Goal: Information Seeking & Learning: Learn about a topic

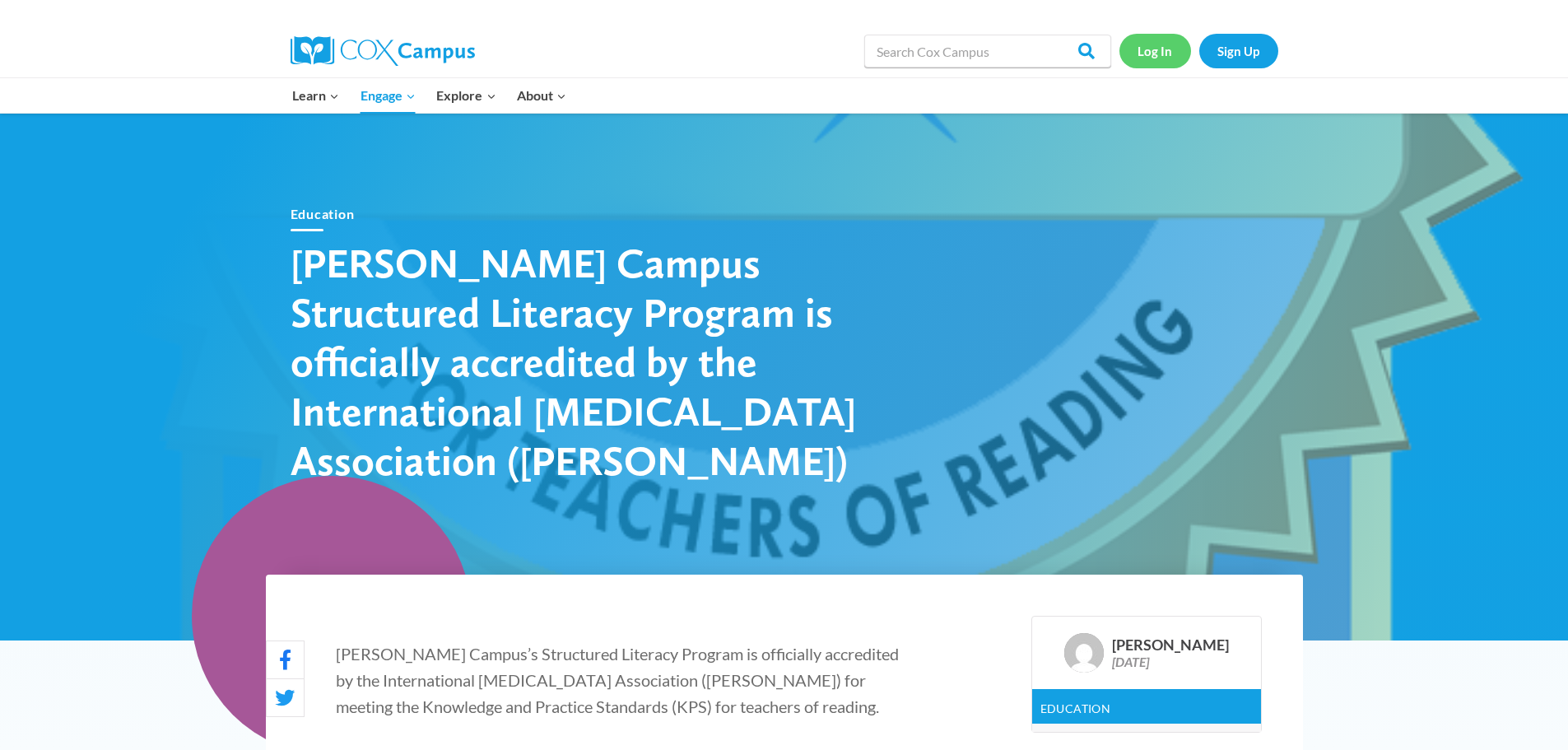
click at [1174, 67] on link "Log In" at bounding box center [1155, 50] width 72 height 34
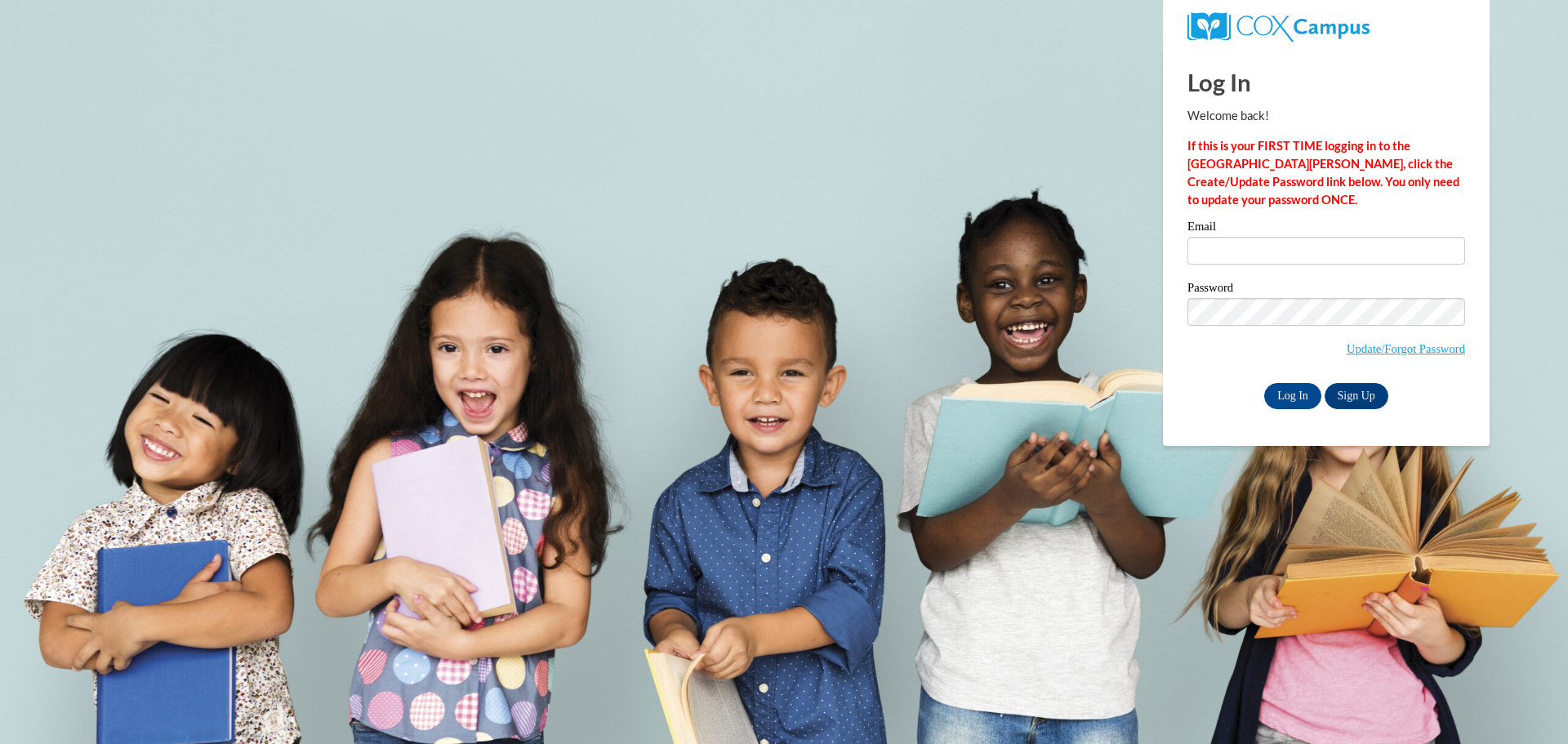
click at [1212, 236] on label "Email" at bounding box center [1326, 229] width 278 height 17
click at [1212, 237] on input "Email" at bounding box center [1326, 250] width 278 height 28
click at [1228, 255] on input "Email" at bounding box center [1326, 250] width 278 height 28
type input "allisondaniels@floydboe.net"
click at [1198, 376] on div "Password Update/Forgot Password" at bounding box center [1326, 330] width 278 height 96
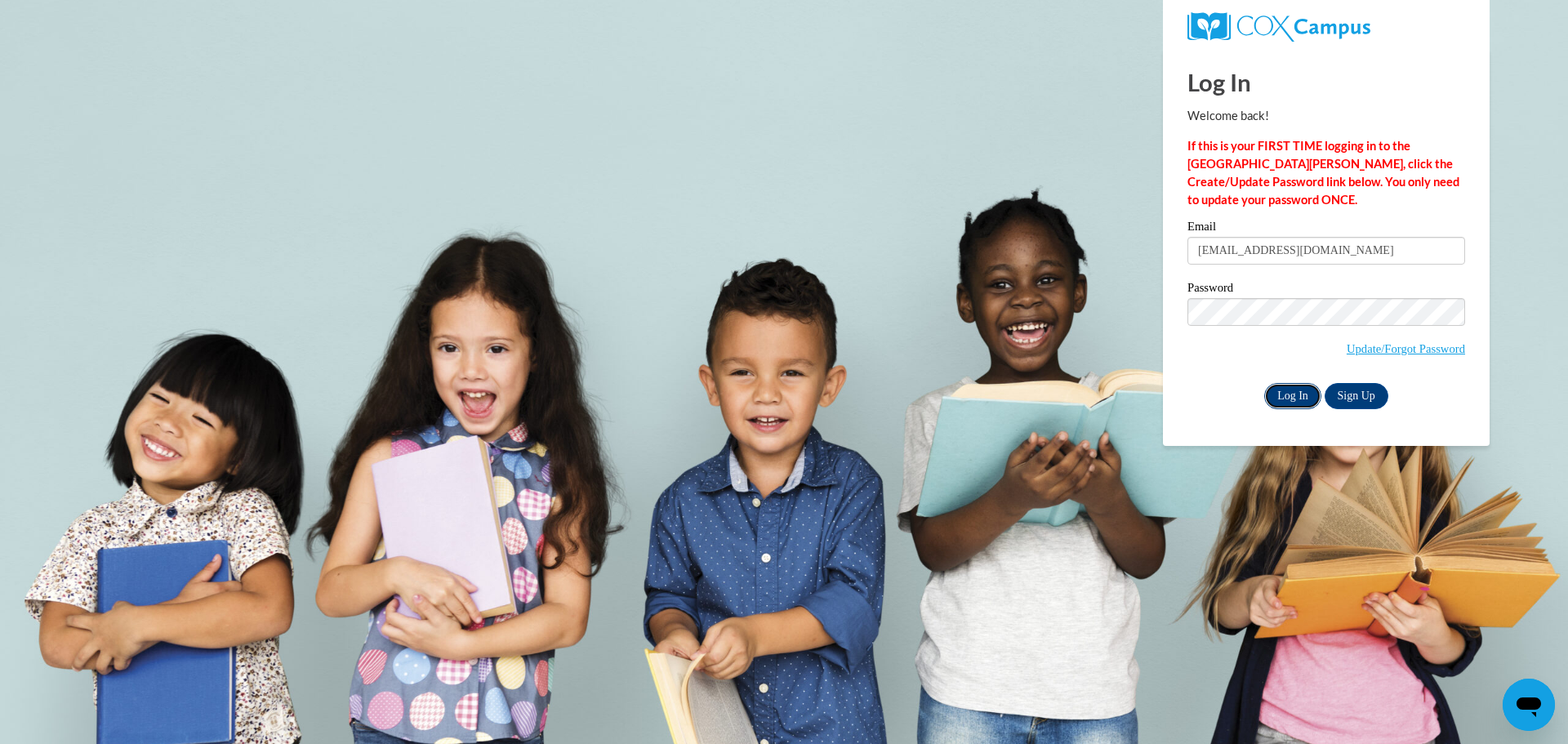
click at [1288, 389] on input "Log In" at bounding box center [1293, 396] width 57 height 26
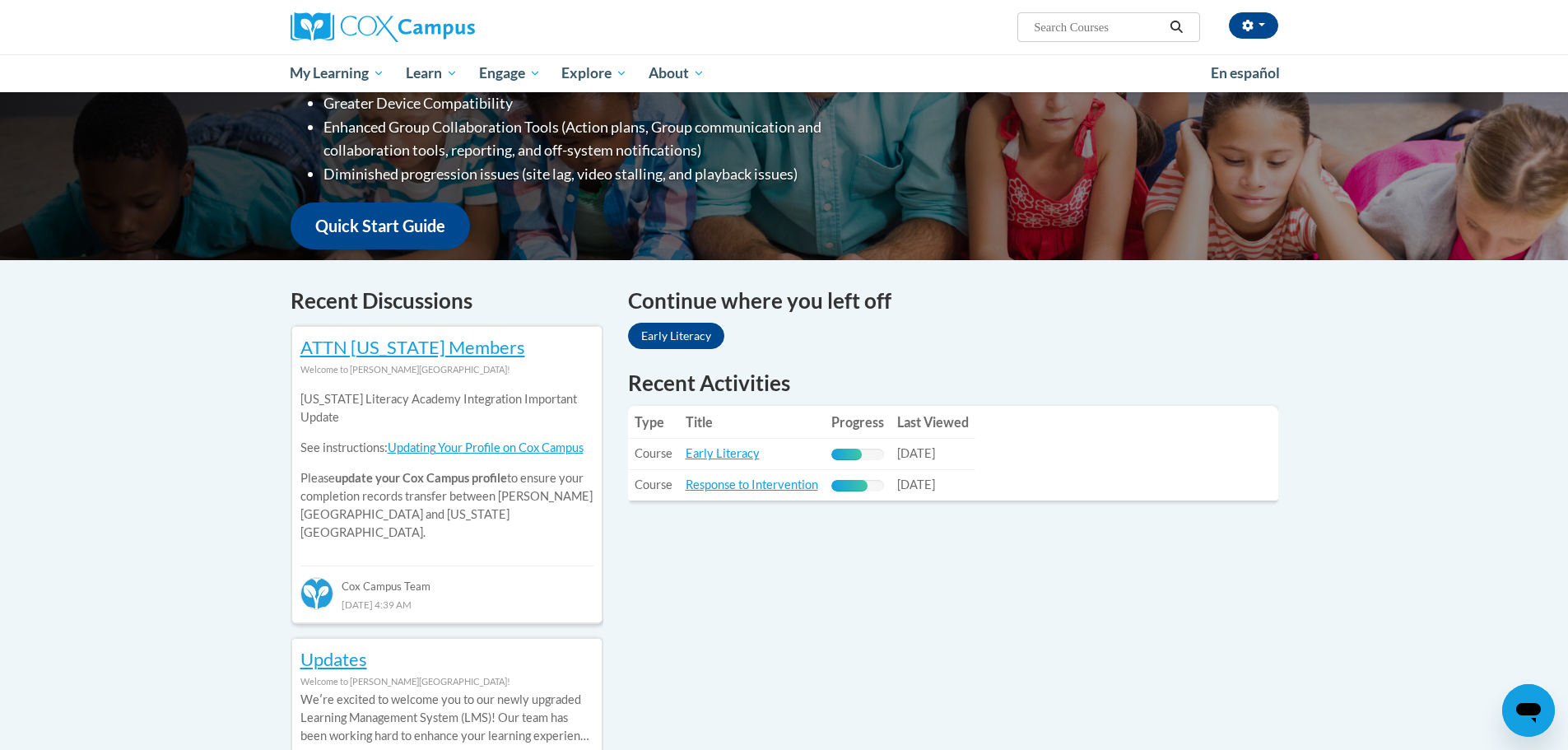
scroll to position [330, 0]
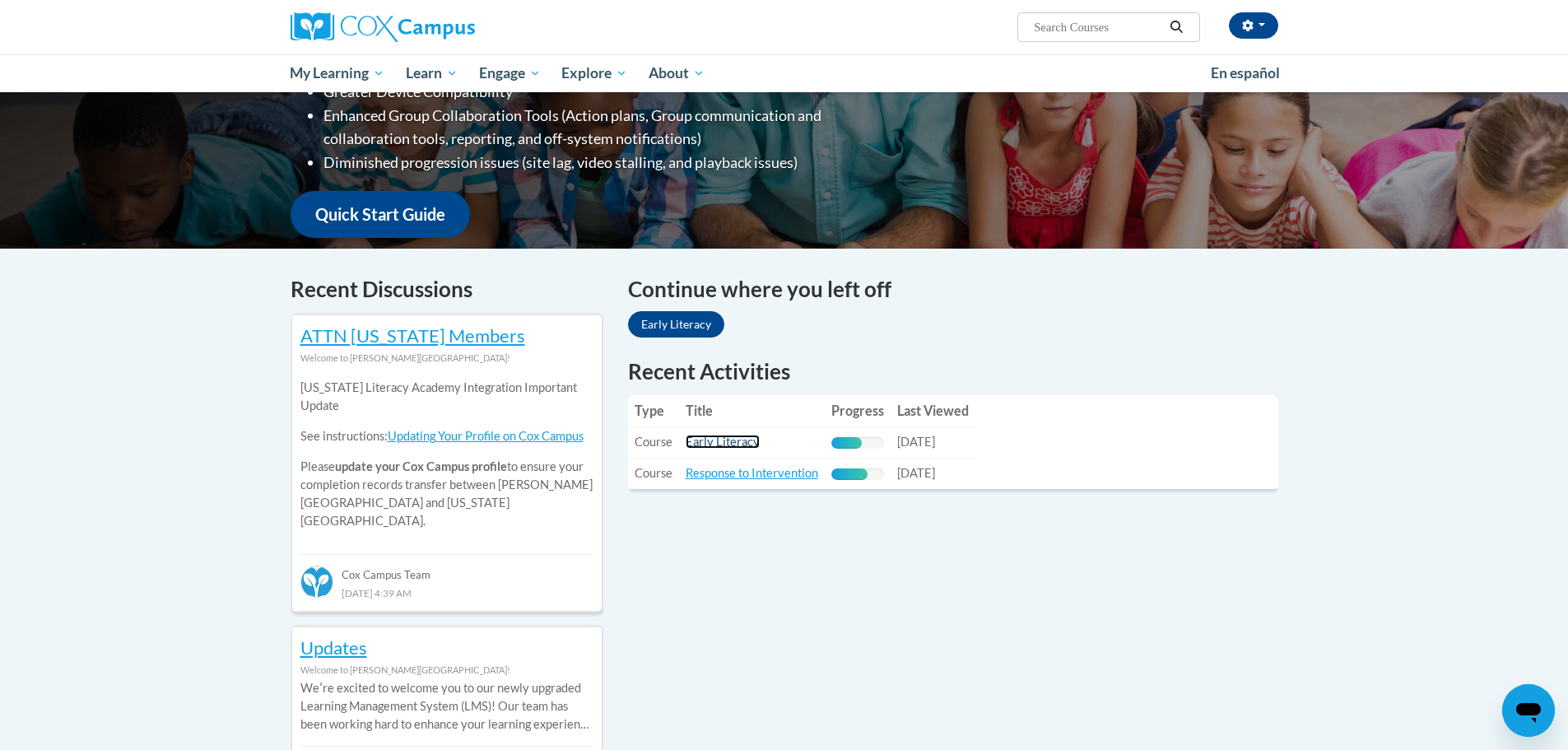
click at [722, 442] on link "Early Literacy" at bounding box center [723, 442] width 74 height 14
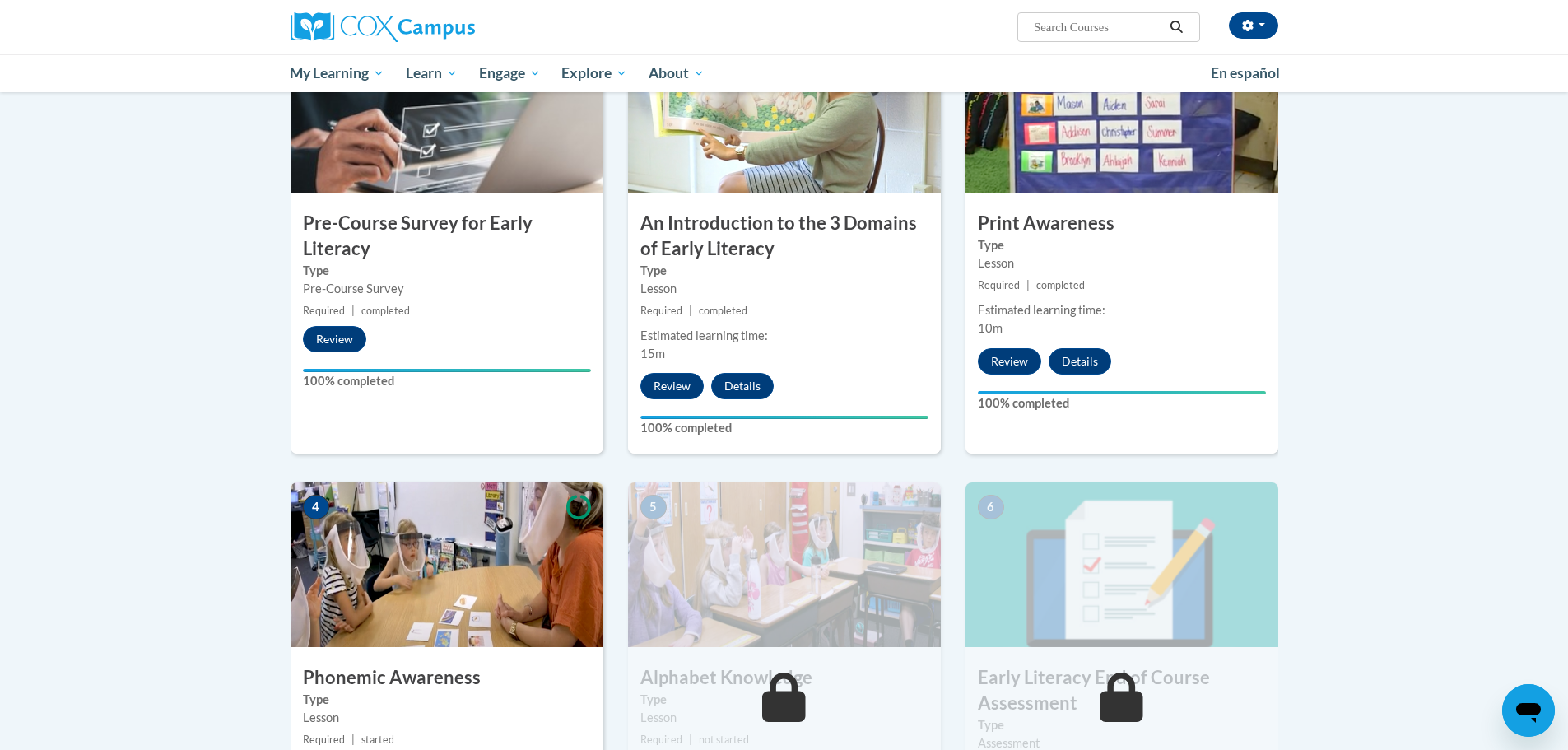
scroll to position [412, 0]
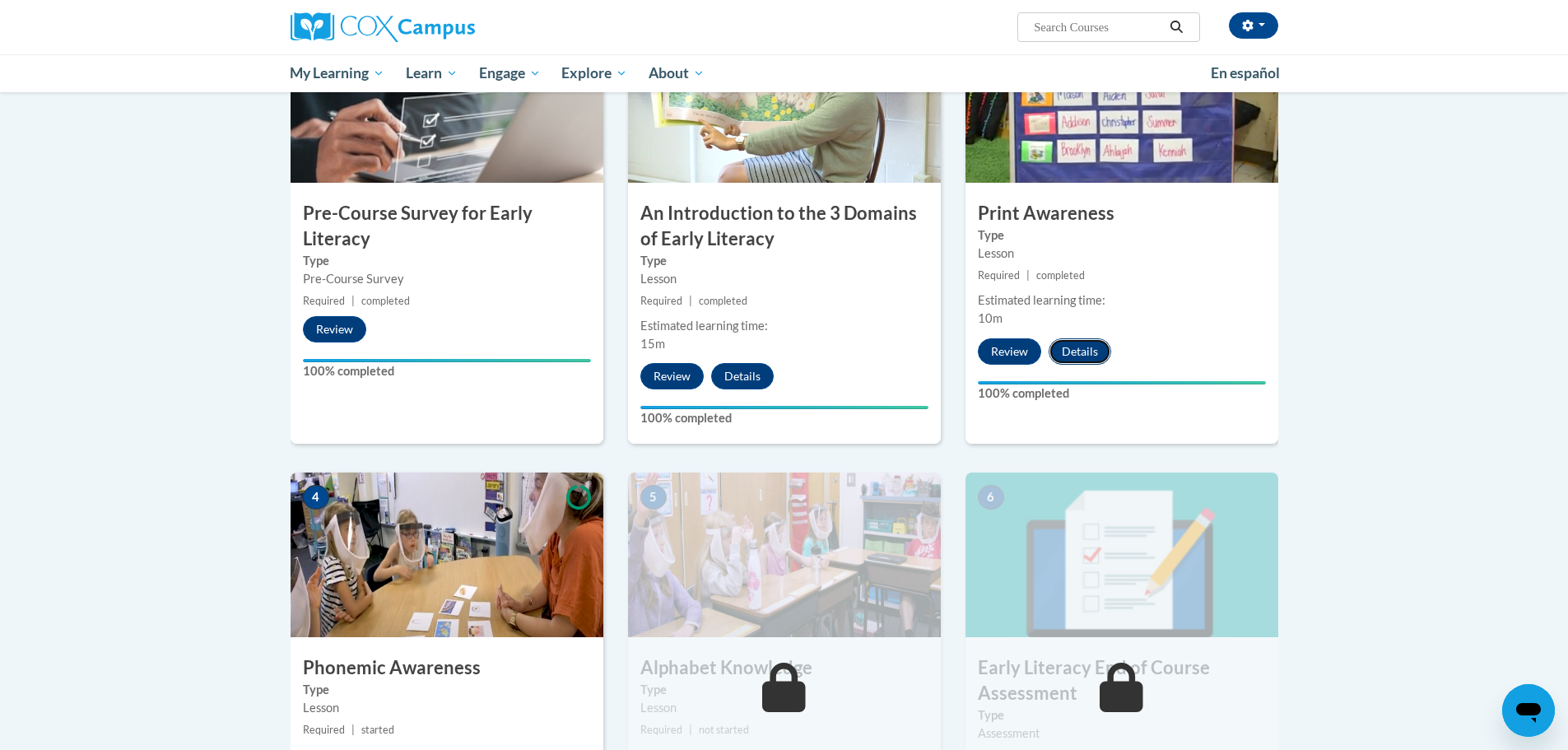
click at [1080, 349] on button "Details" at bounding box center [1079, 351] width 62 height 26
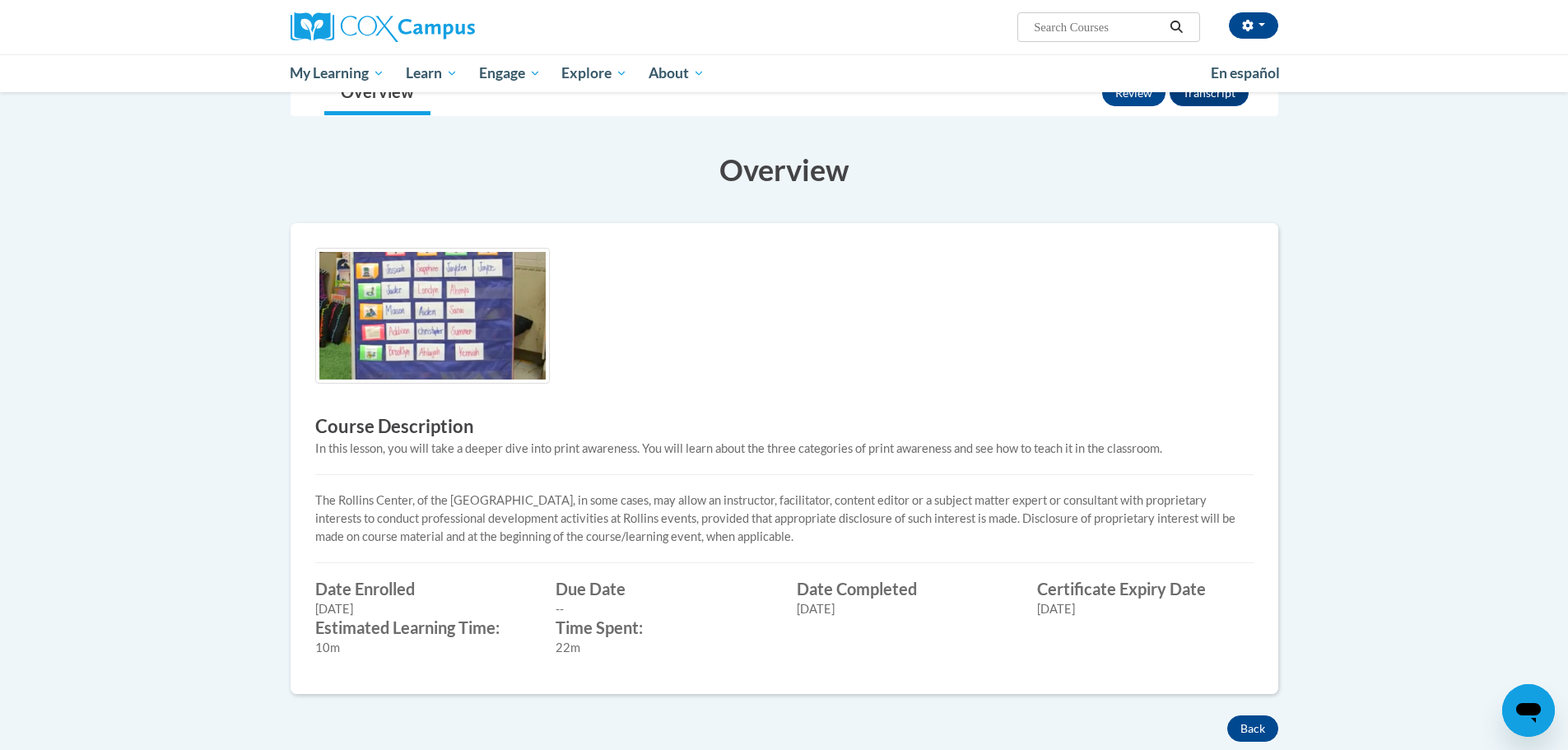
scroll to position [165, 0]
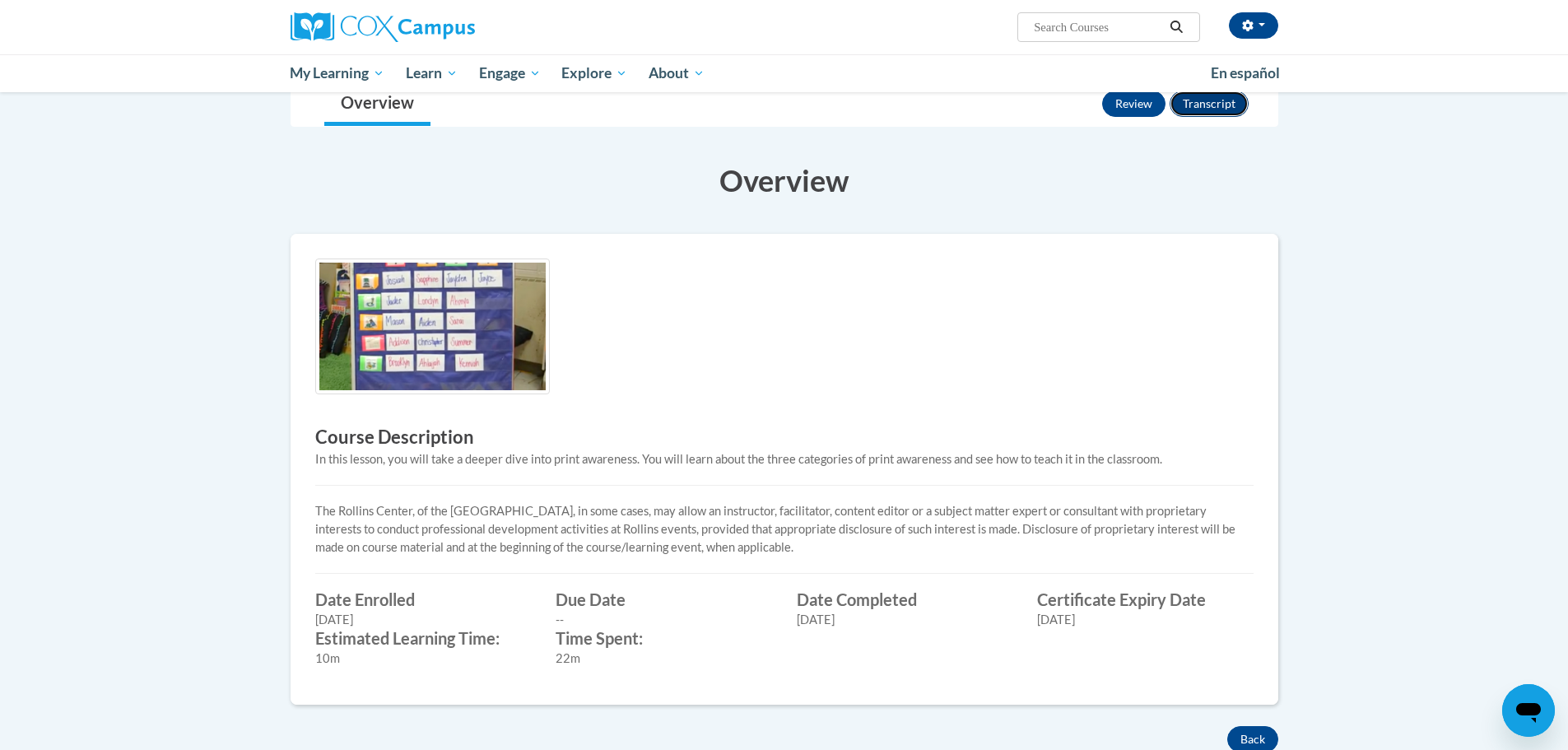
click at [1204, 98] on button "Transcript" at bounding box center [1209, 103] width 79 height 26
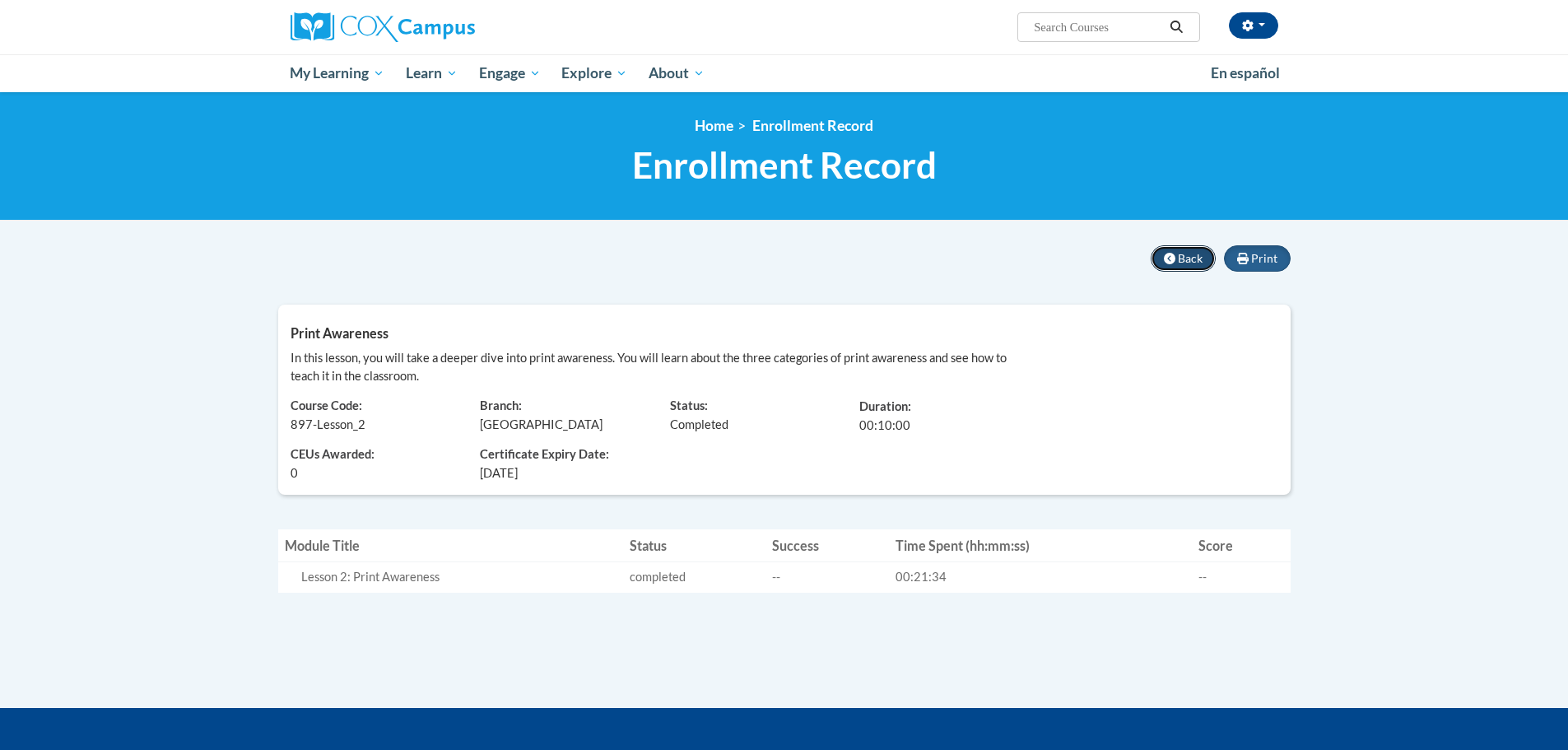
click at [1178, 262] on span "Back" at bounding box center [1190, 258] width 25 height 14
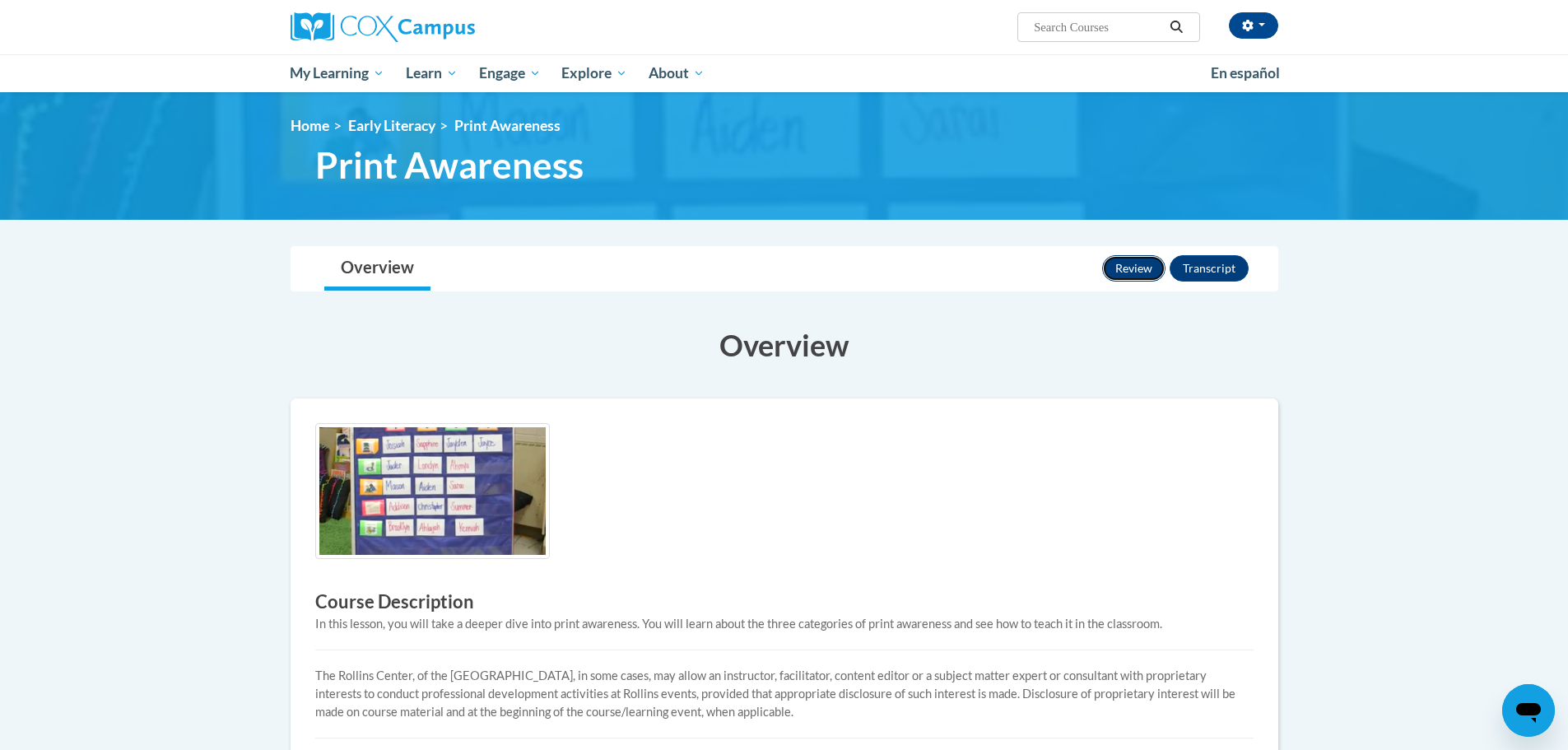
click at [1150, 267] on button "Review" at bounding box center [1133, 268] width 63 height 26
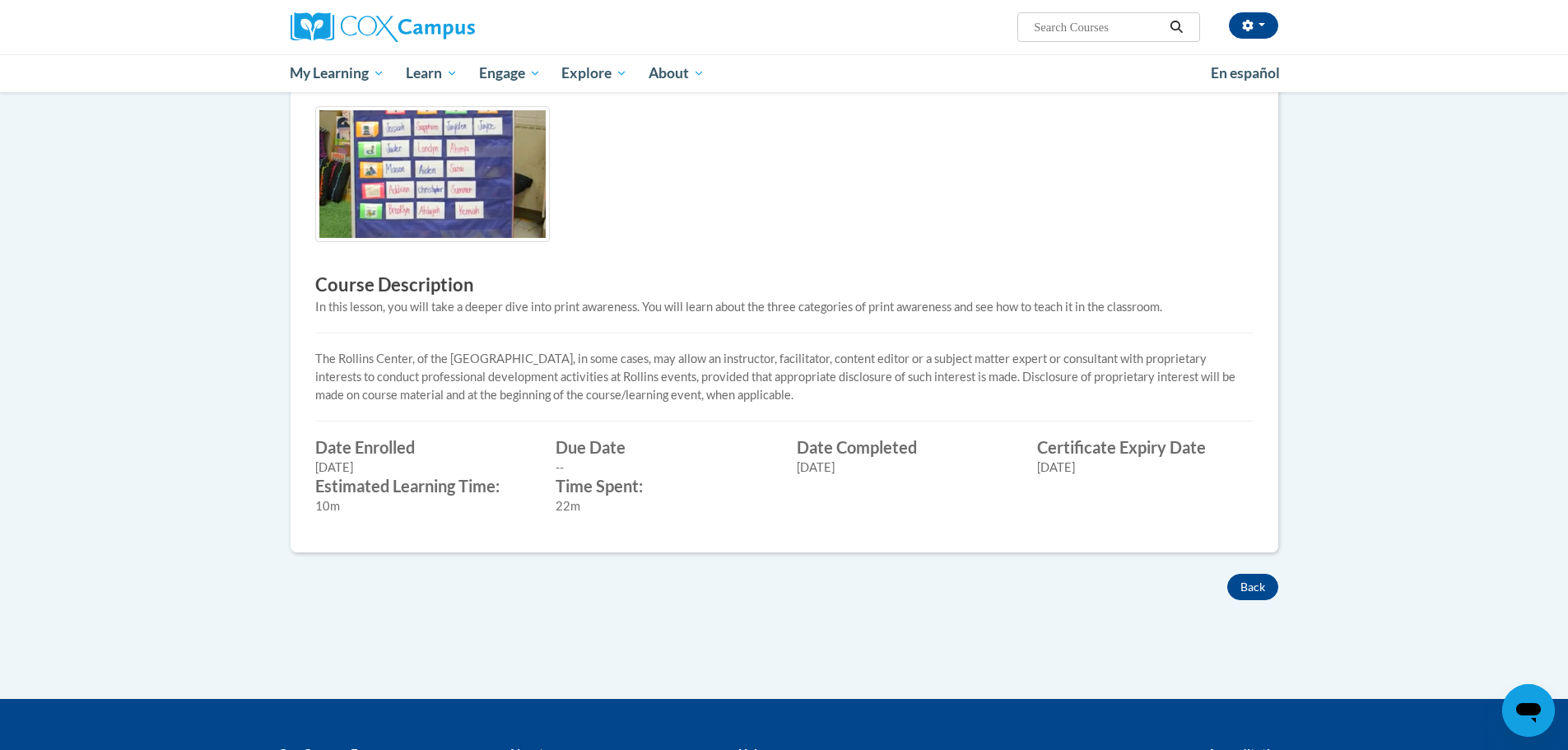
scroll to position [330, 0]
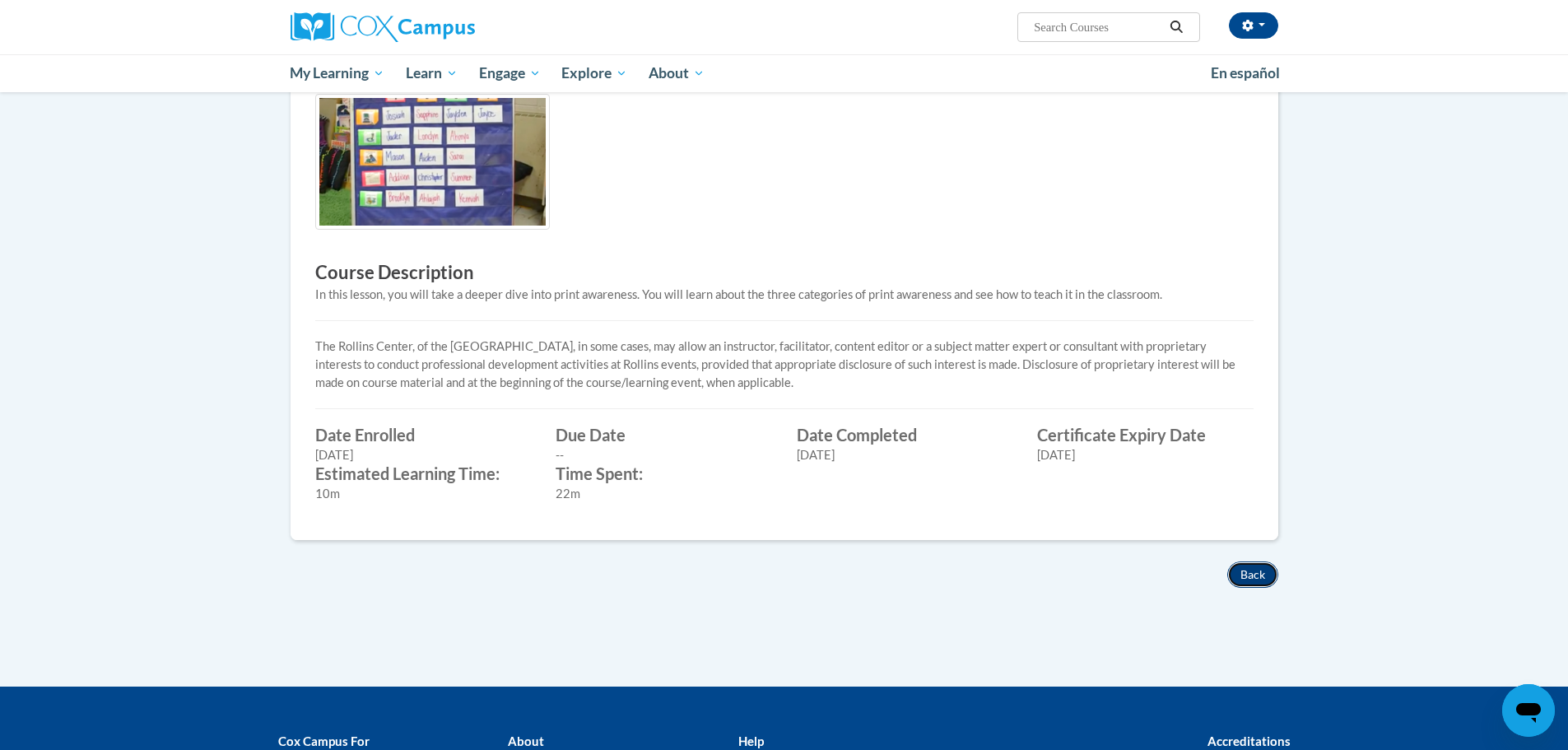
click at [1250, 577] on button "Back" at bounding box center [1252, 575] width 51 height 26
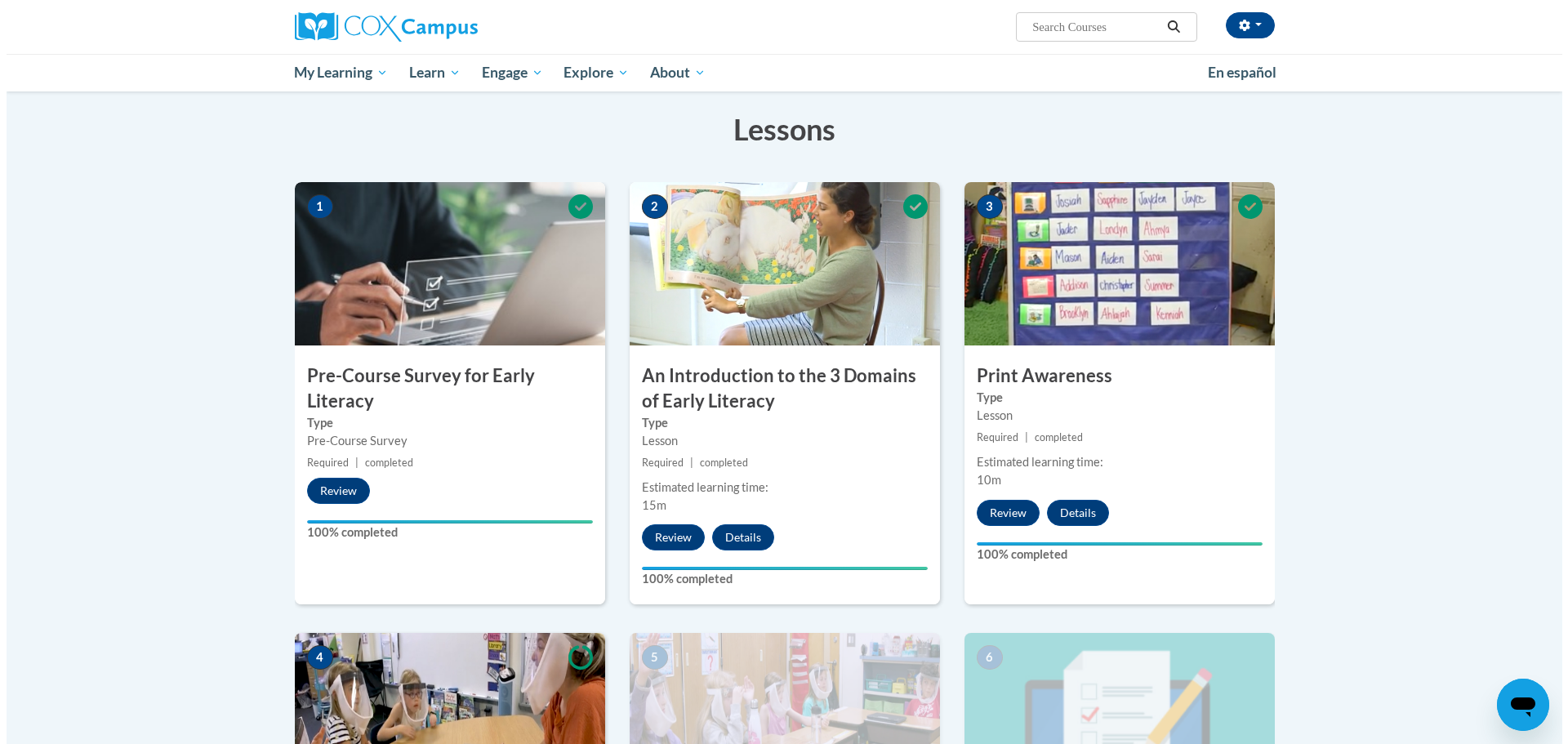
scroll to position [245, 0]
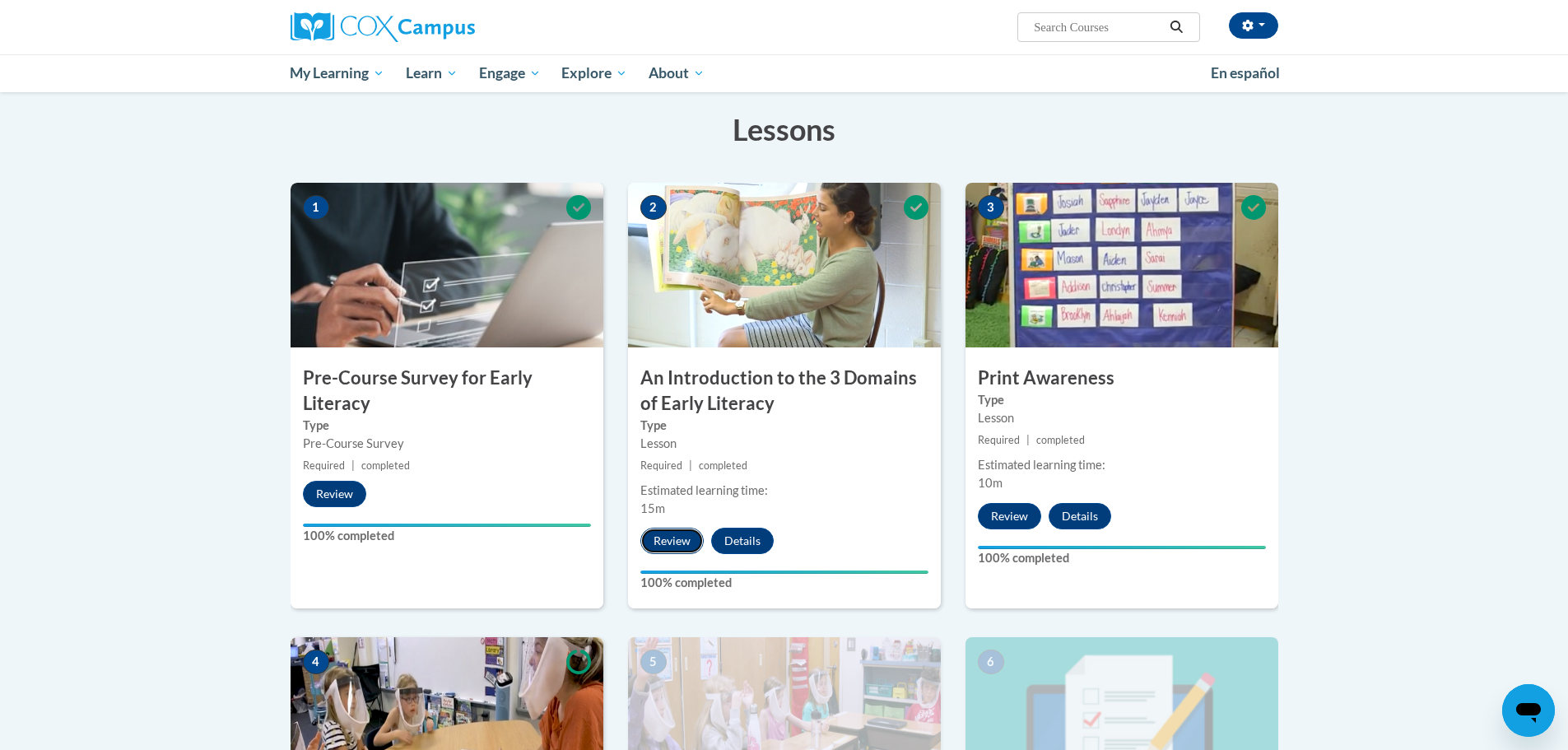
click at [673, 539] on button "Review" at bounding box center [672, 541] width 63 height 26
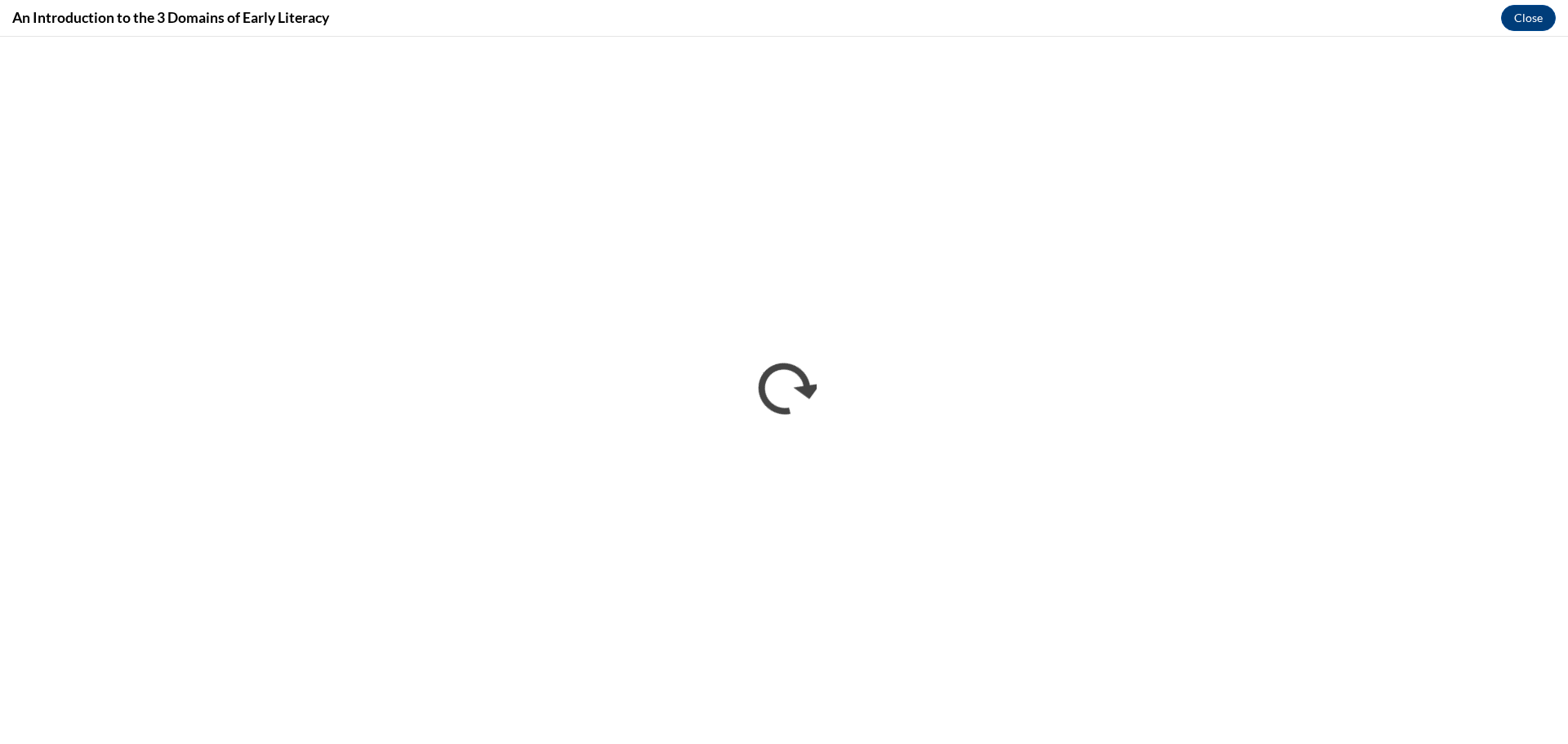
scroll to position [0, 0]
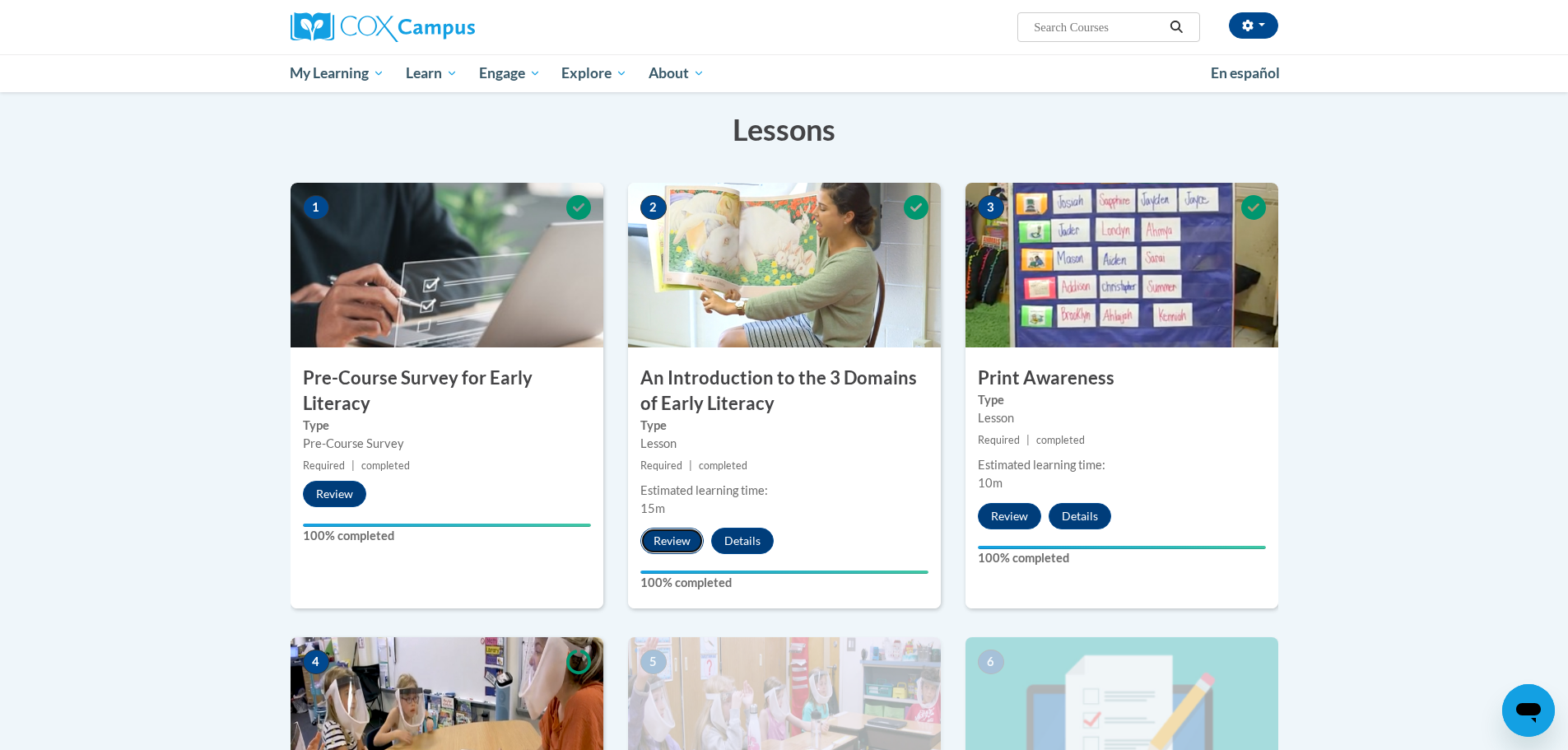
click at [667, 552] on button "Review" at bounding box center [672, 541] width 63 height 26
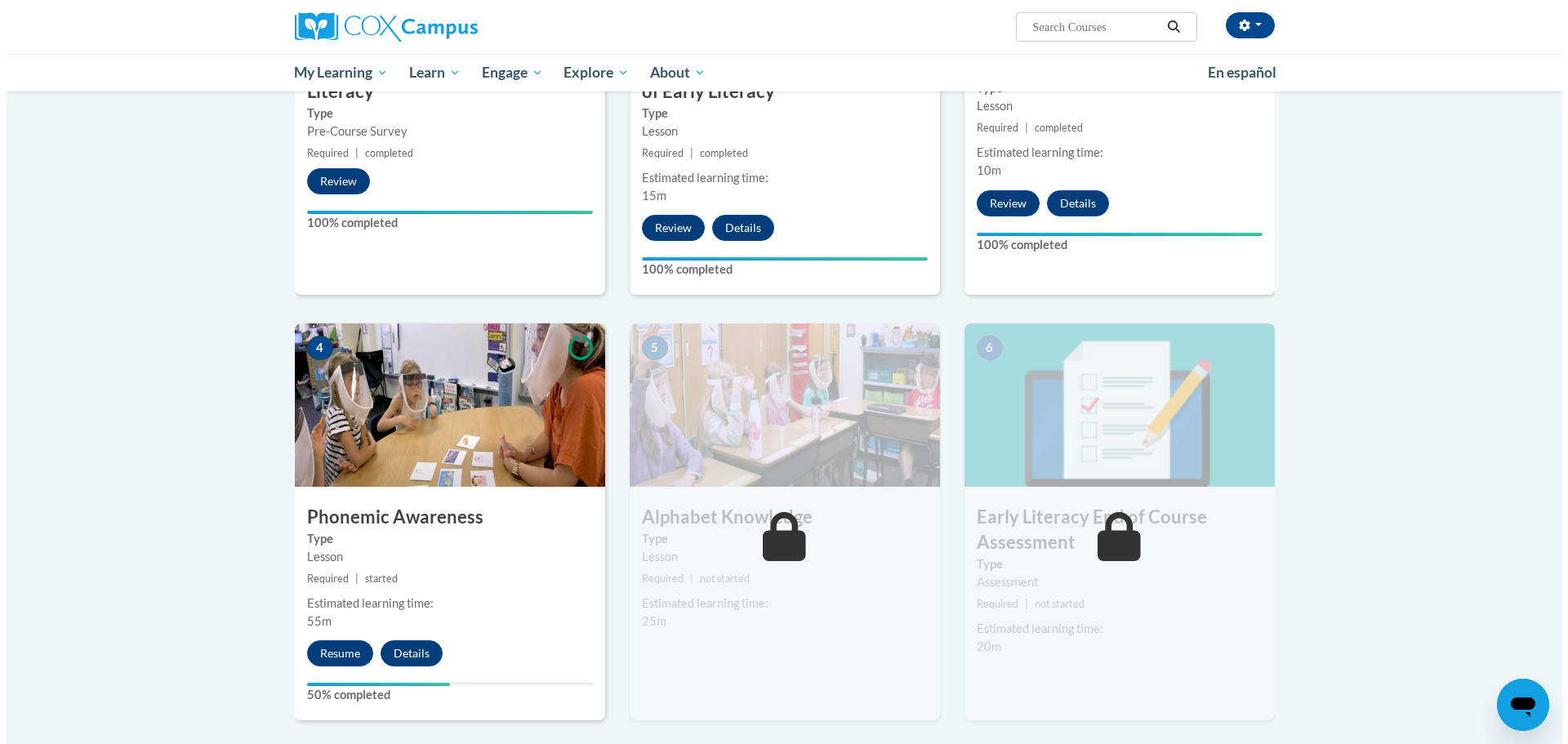
scroll to position [572, 0]
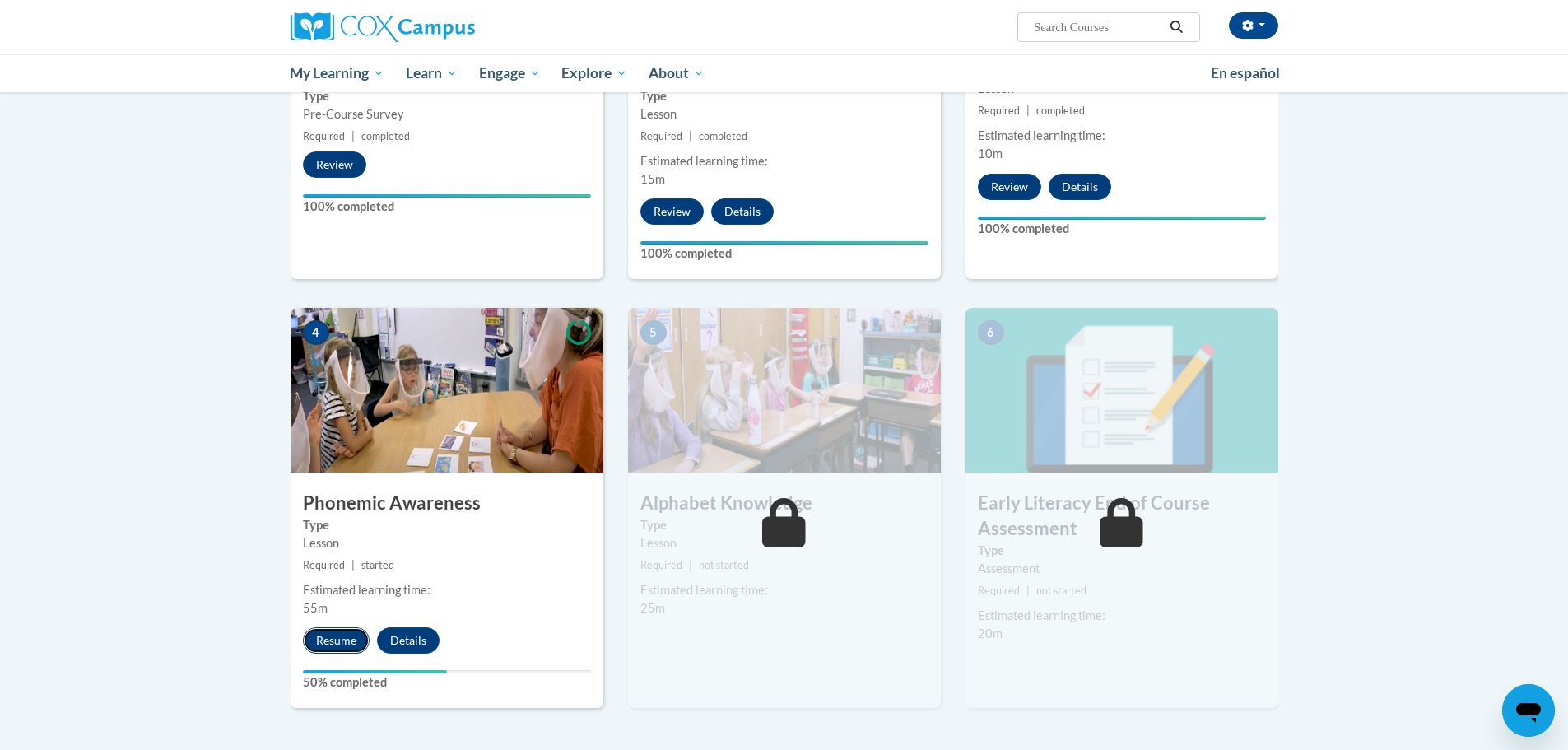
click at [334, 647] on button "Resume" at bounding box center [336, 640] width 67 height 26
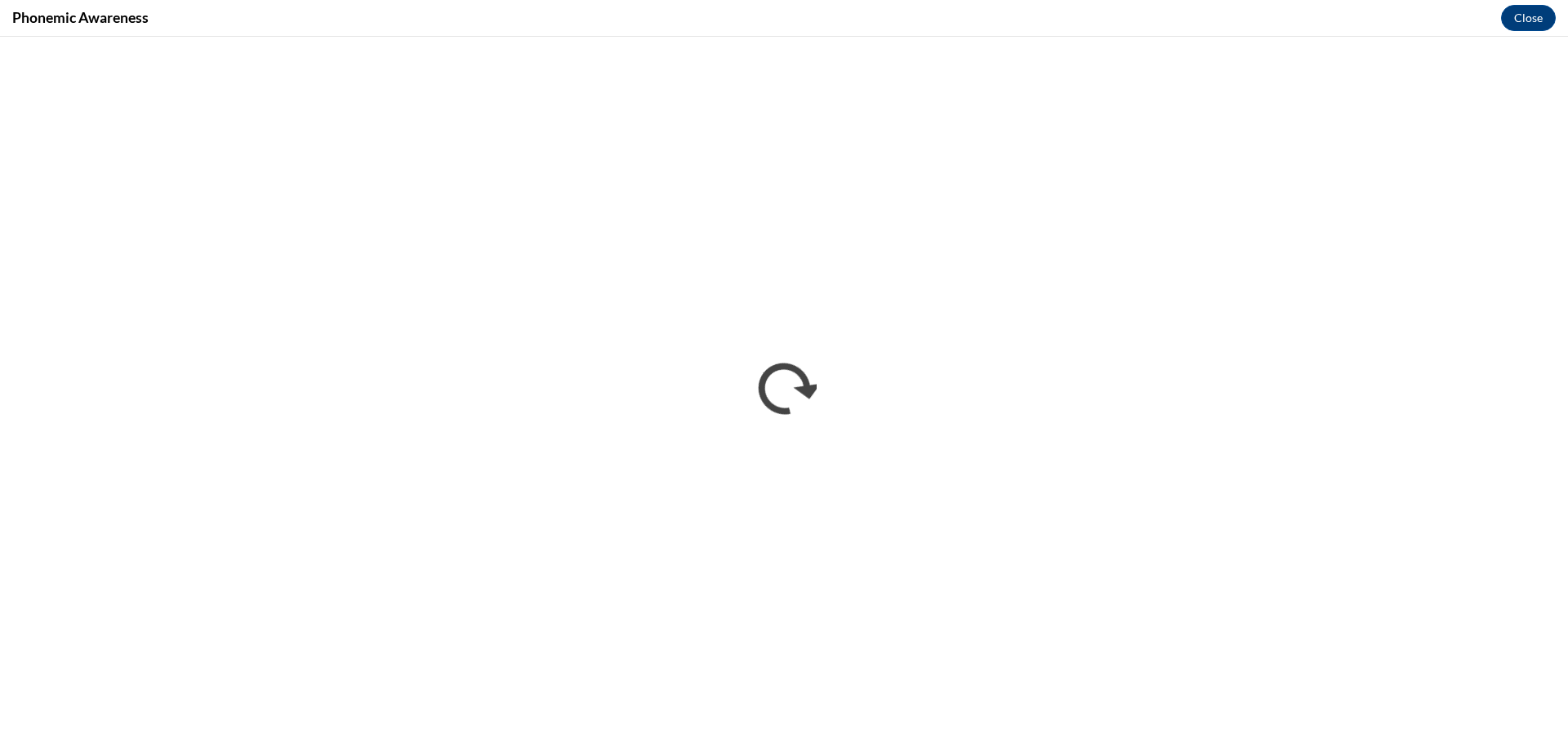
scroll to position [0, 0]
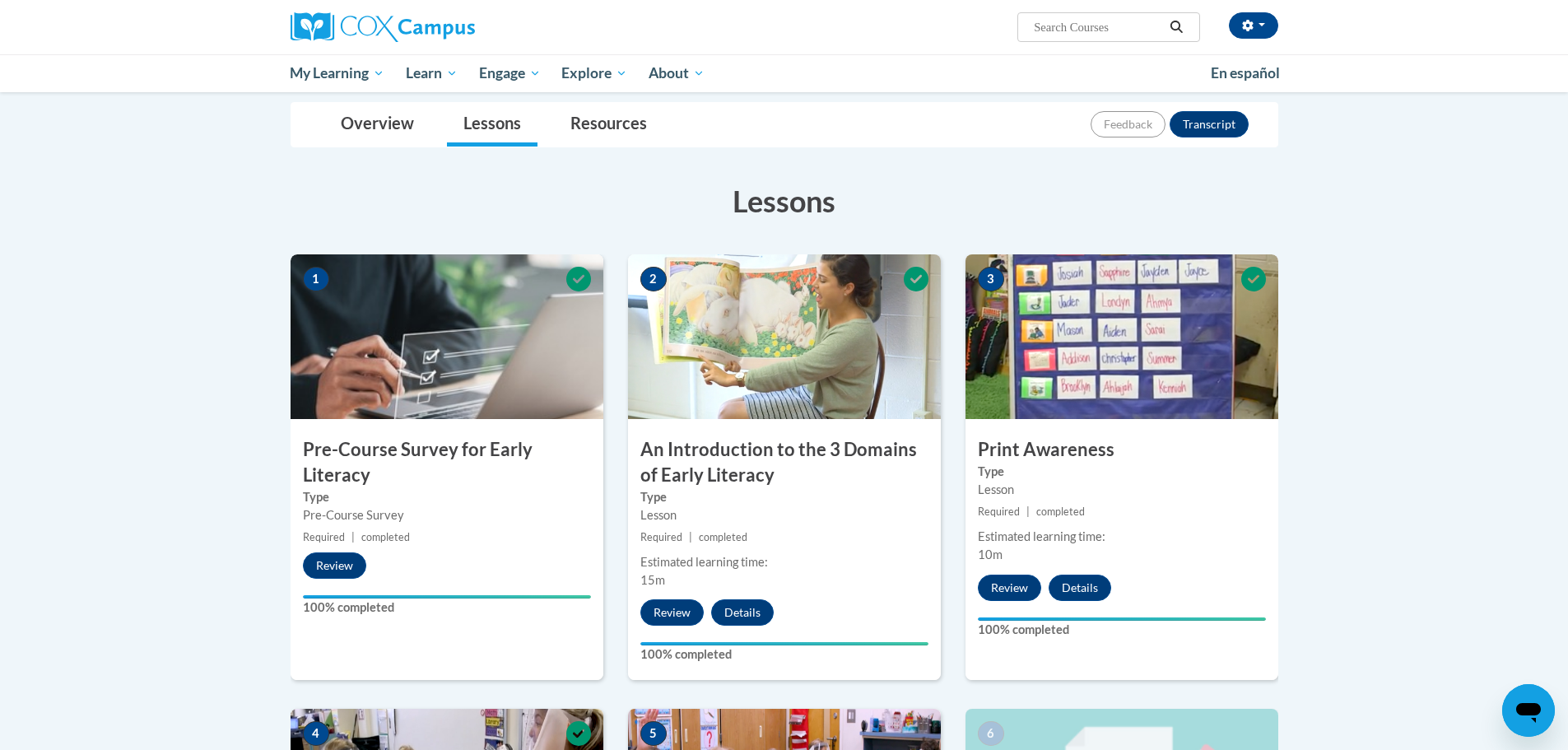
scroll to position [165, 0]
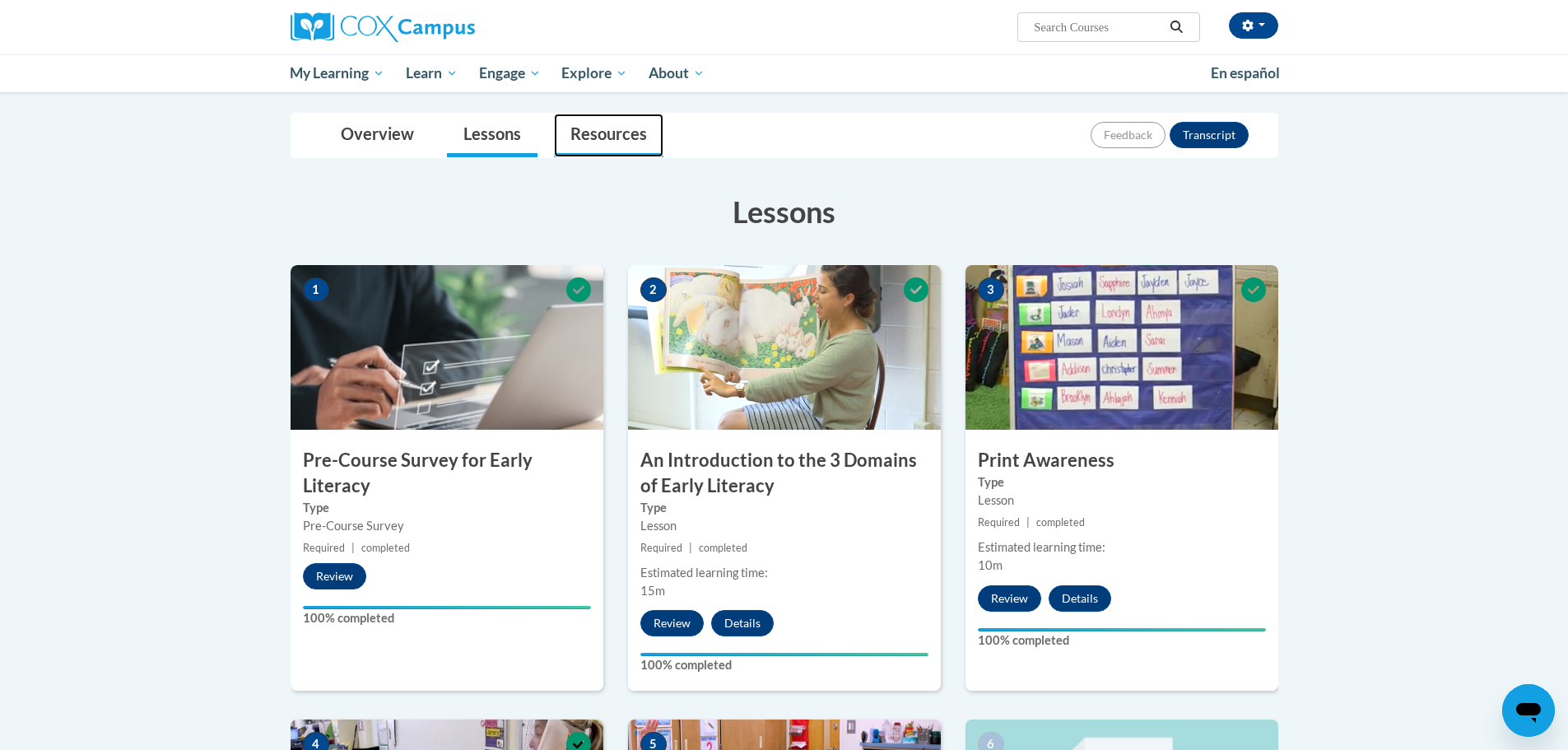
click at [578, 138] on link "Resources" at bounding box center [609, 135] width 110 height 44
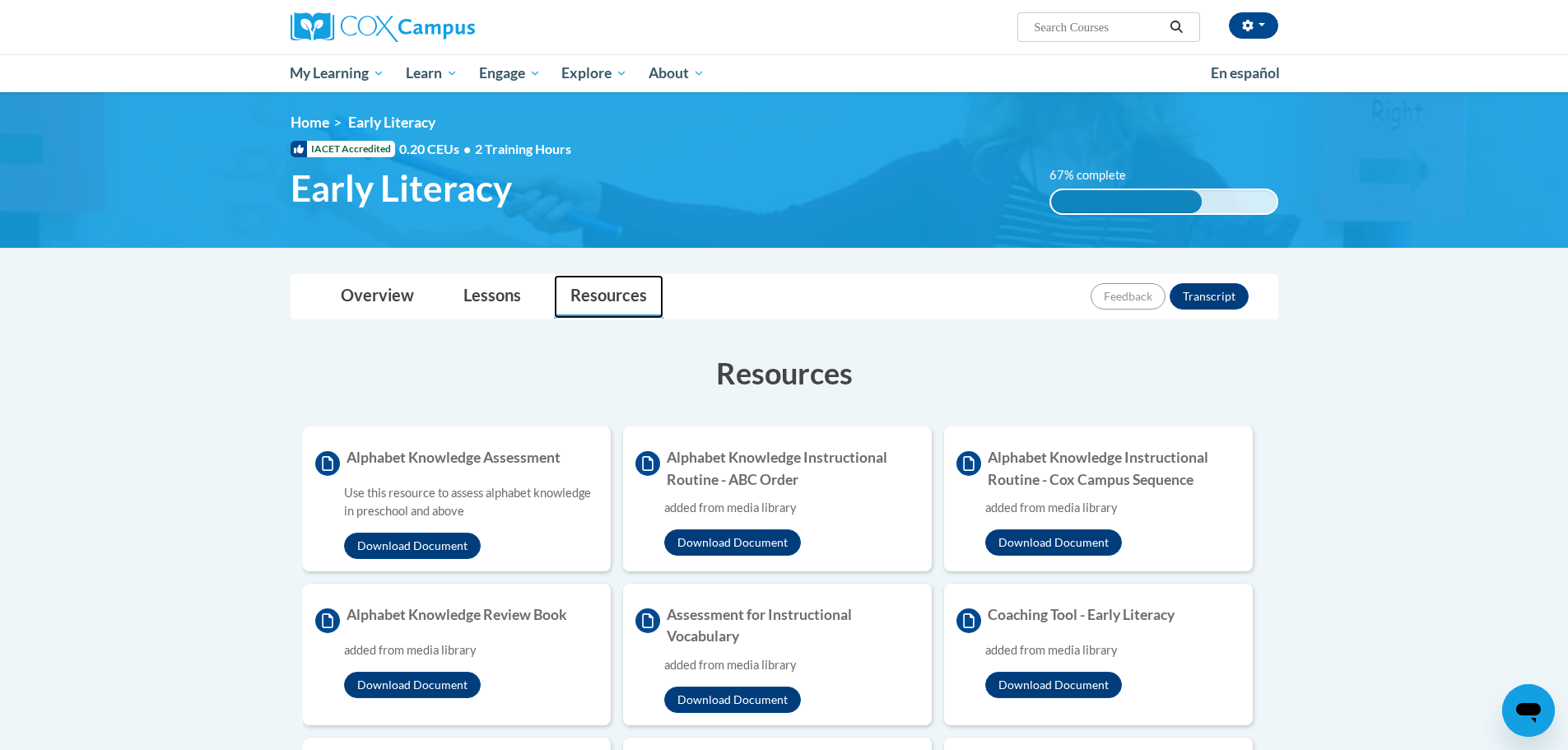
scroll to position [0, 0]
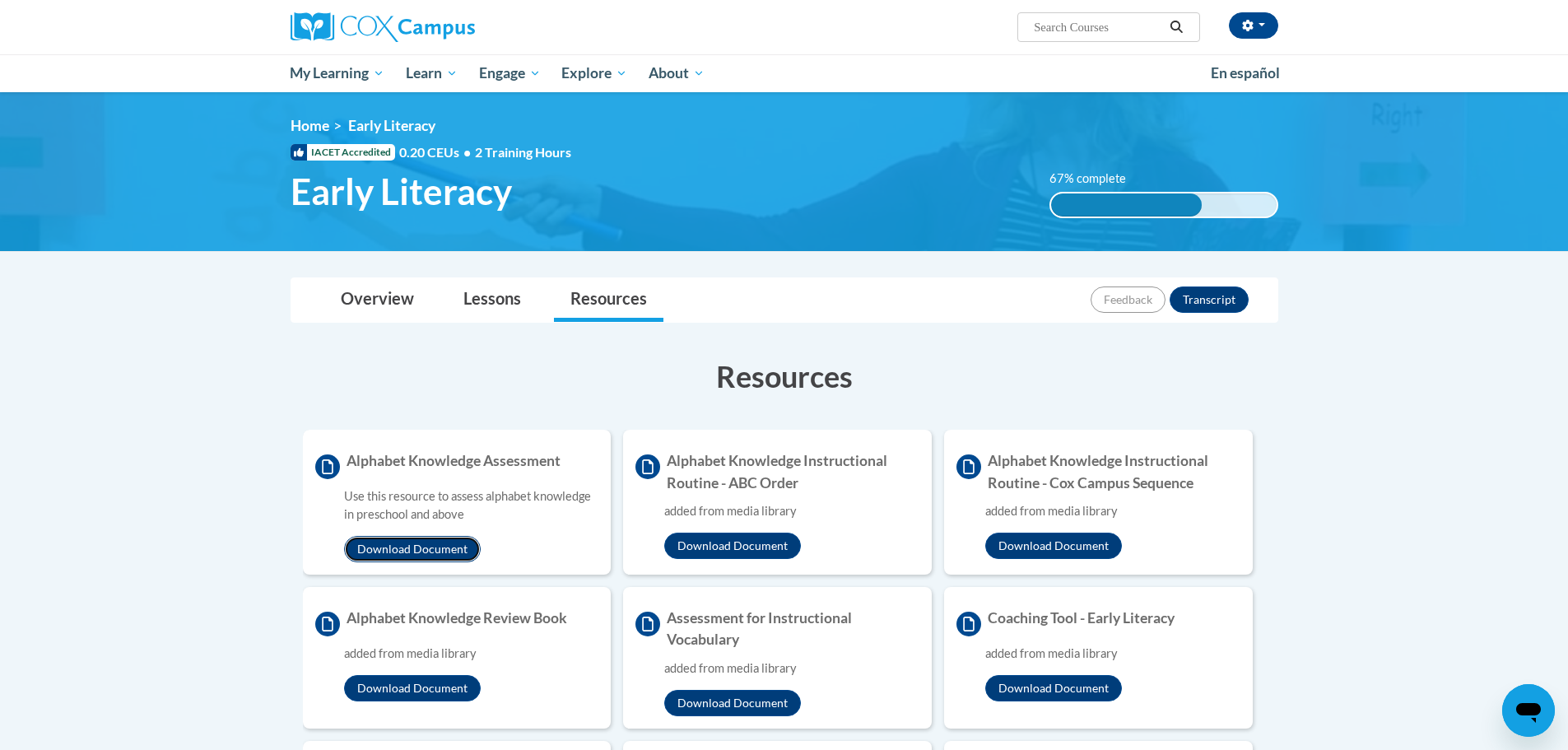
click at [442, 536] on button "Download Document" at bounding box center [412, 549] width 137 height 26
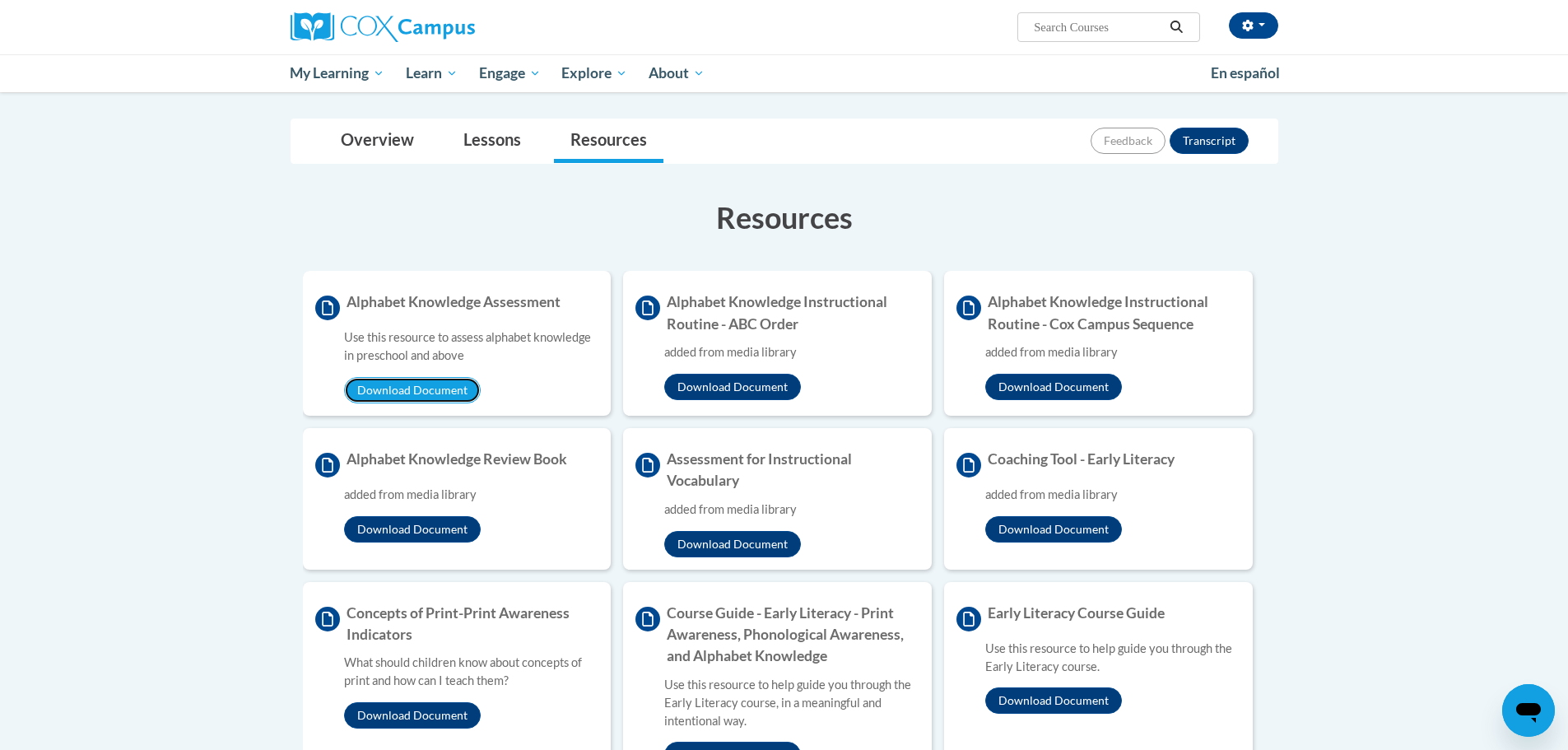
scroll to position [165, 0]
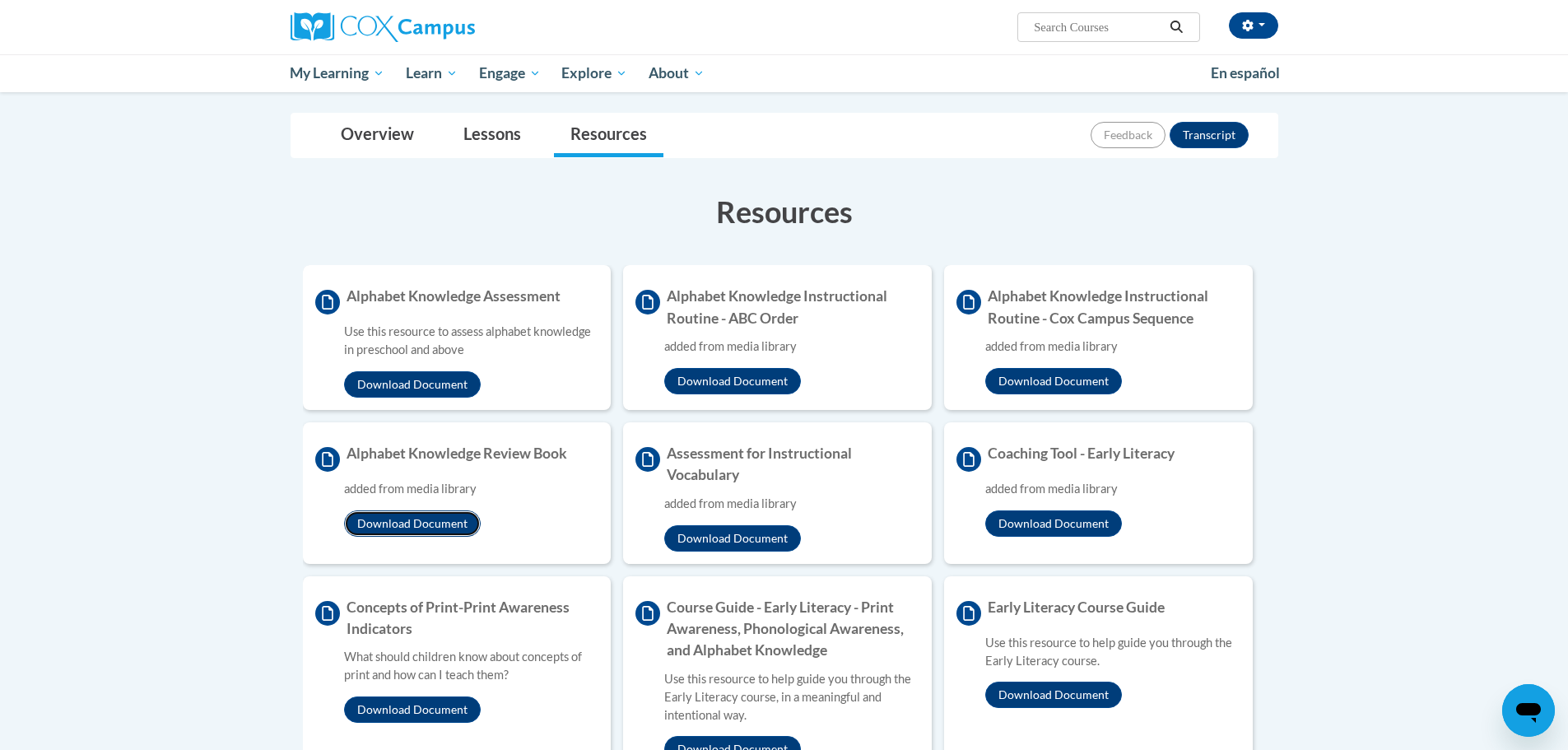
click at [453, 534] on button "Download Document" at bounding box center [412, 524] width 137 height 26
click at [471, 122] on link "Lessons" at bounding box center [492, 135] width 90 height 44
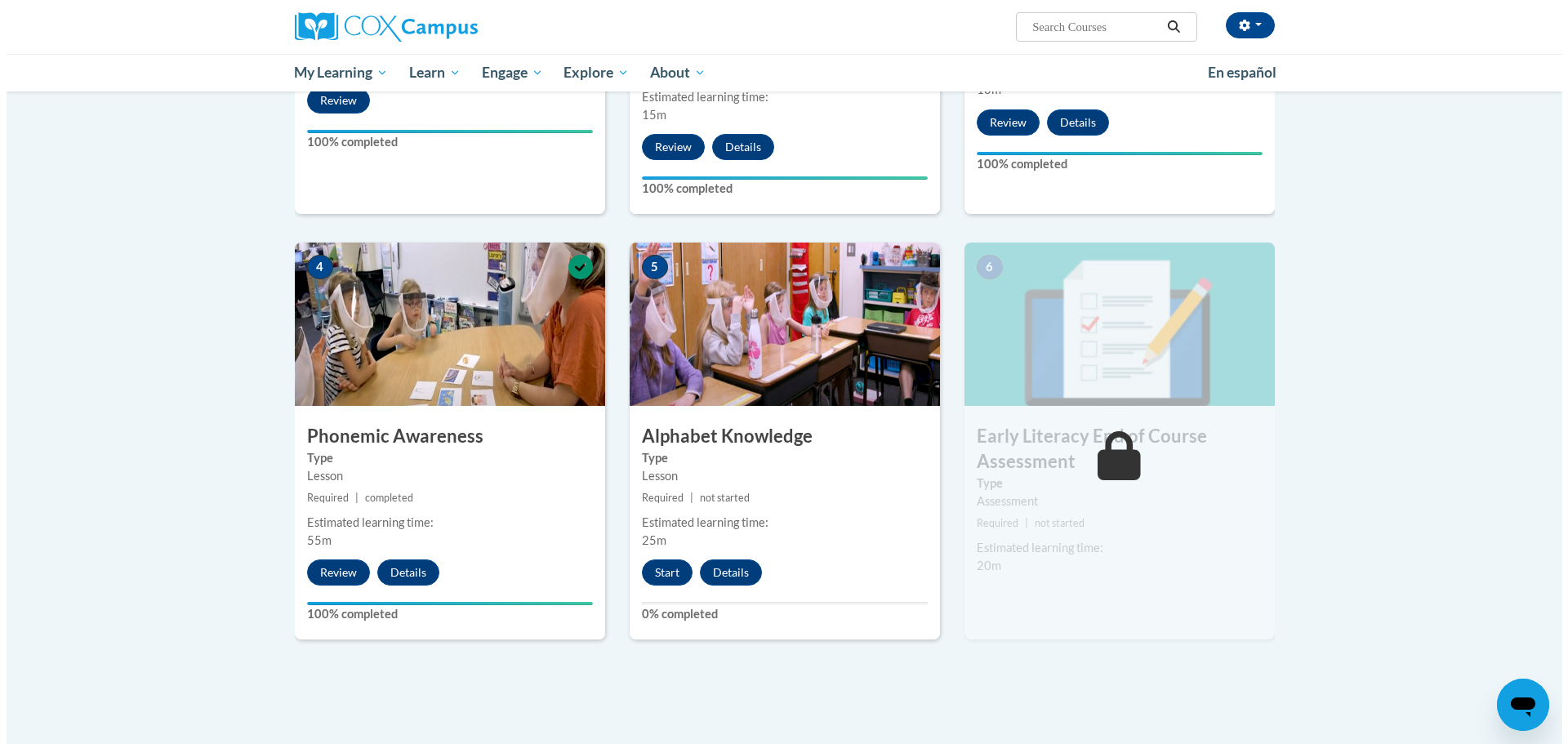
scroll to position [653, 0]
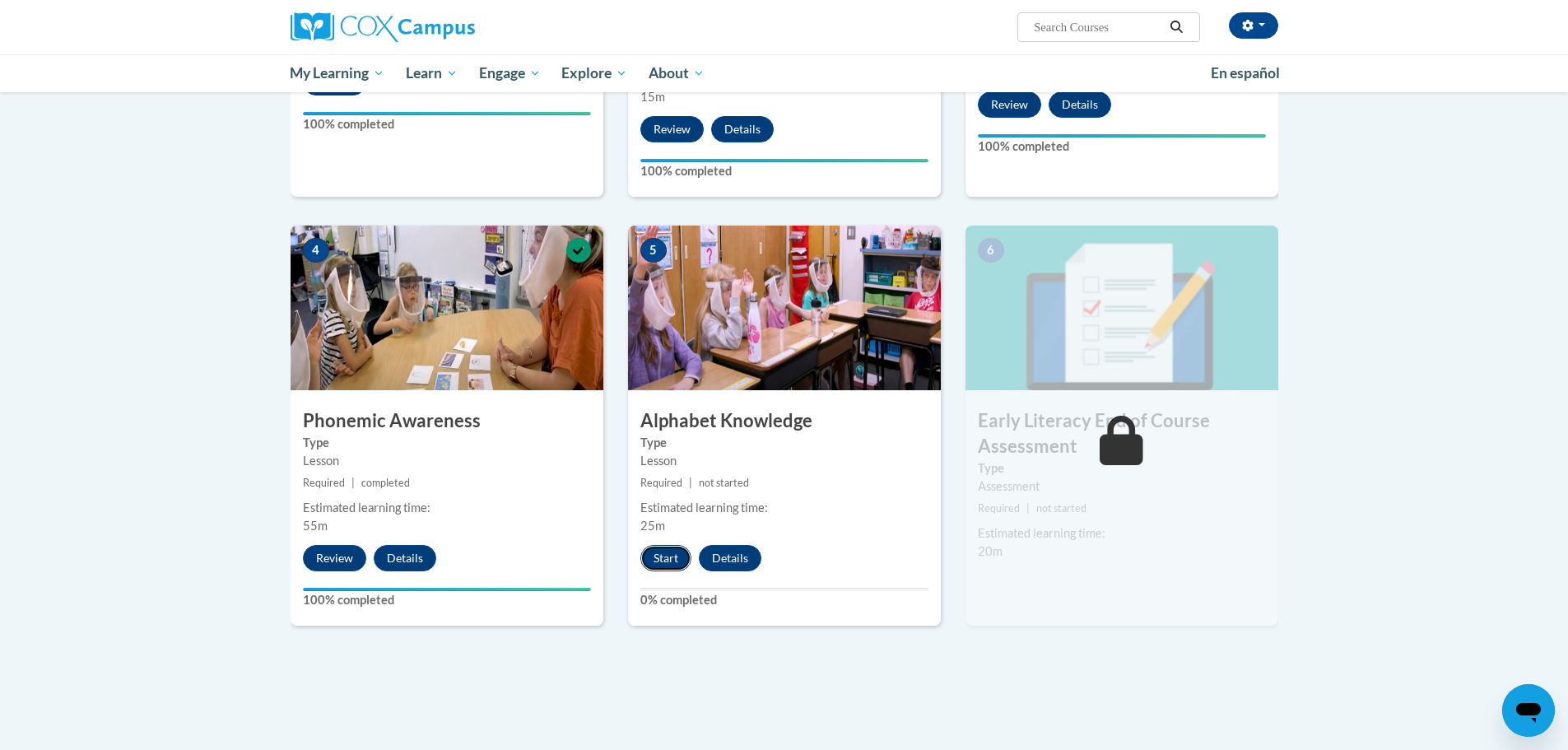
click at [656, 567] on button "Start" at bounding box center [666, 558] width 51 height 26
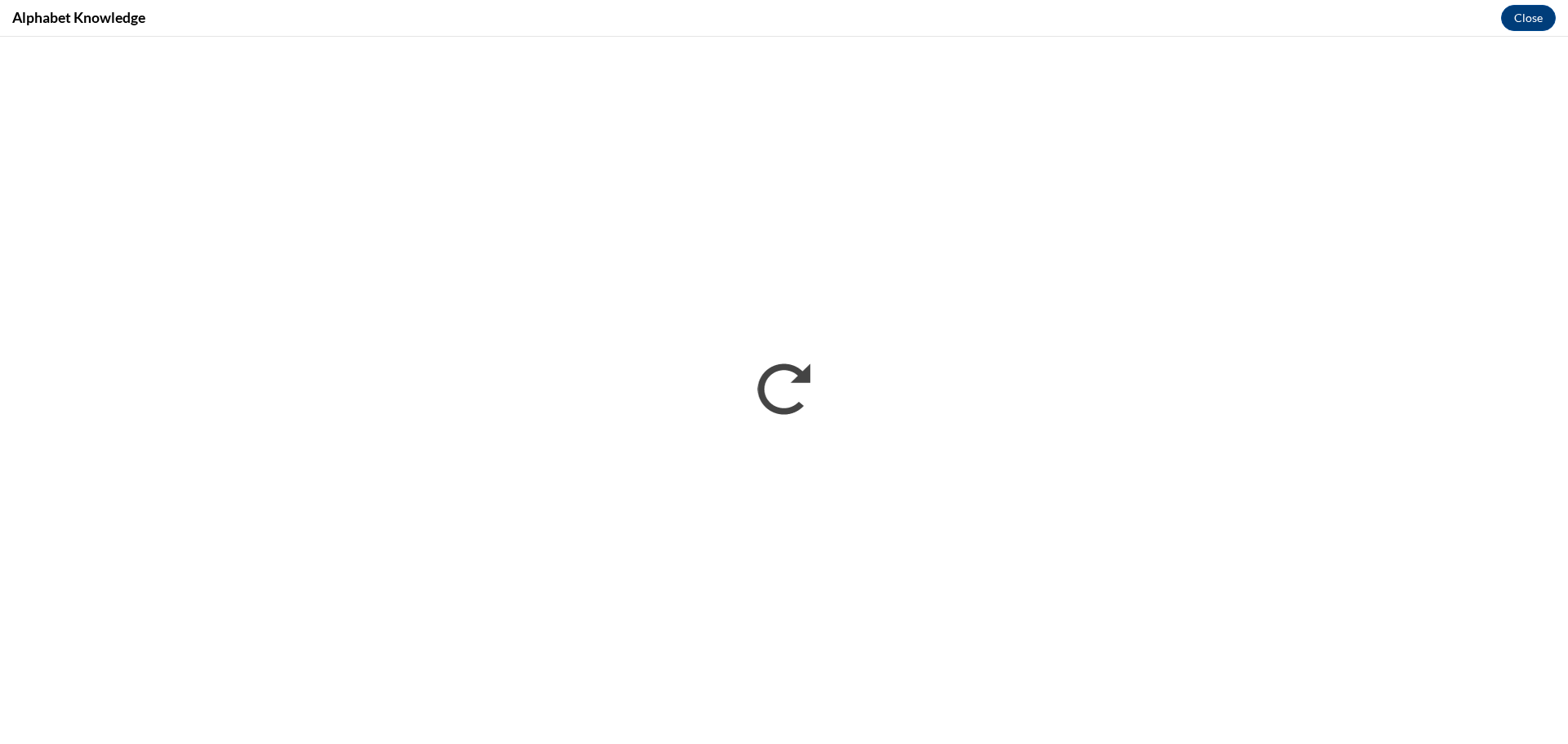
scroll to position [0, 0]
